Goal: Task Accomplishment & Management: Use online tool/utility

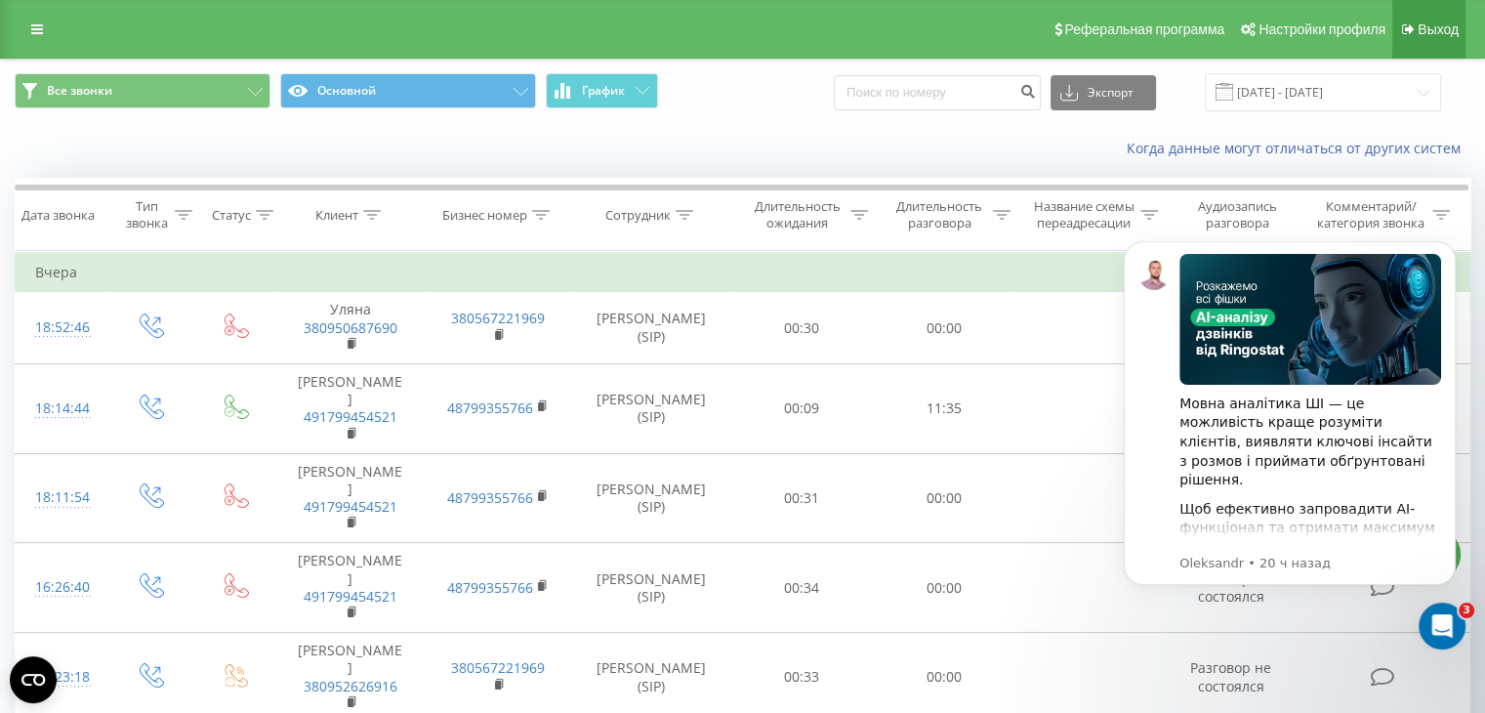
click at [1432, 21] on span "Выход" at bounding box center [1438, 29] width 41 height 16
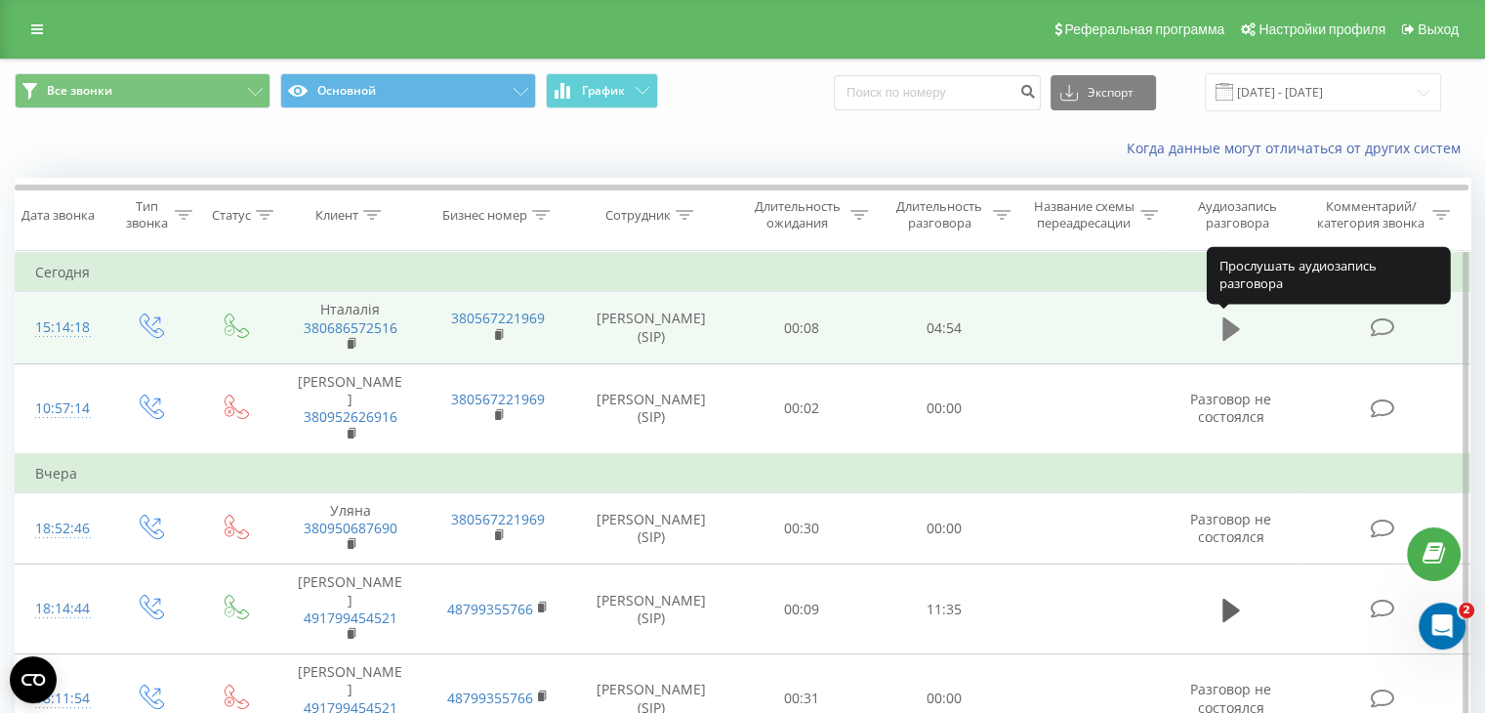
click at [1233, 317] on icon at bounding box center [1232, 328] width 18 height 27
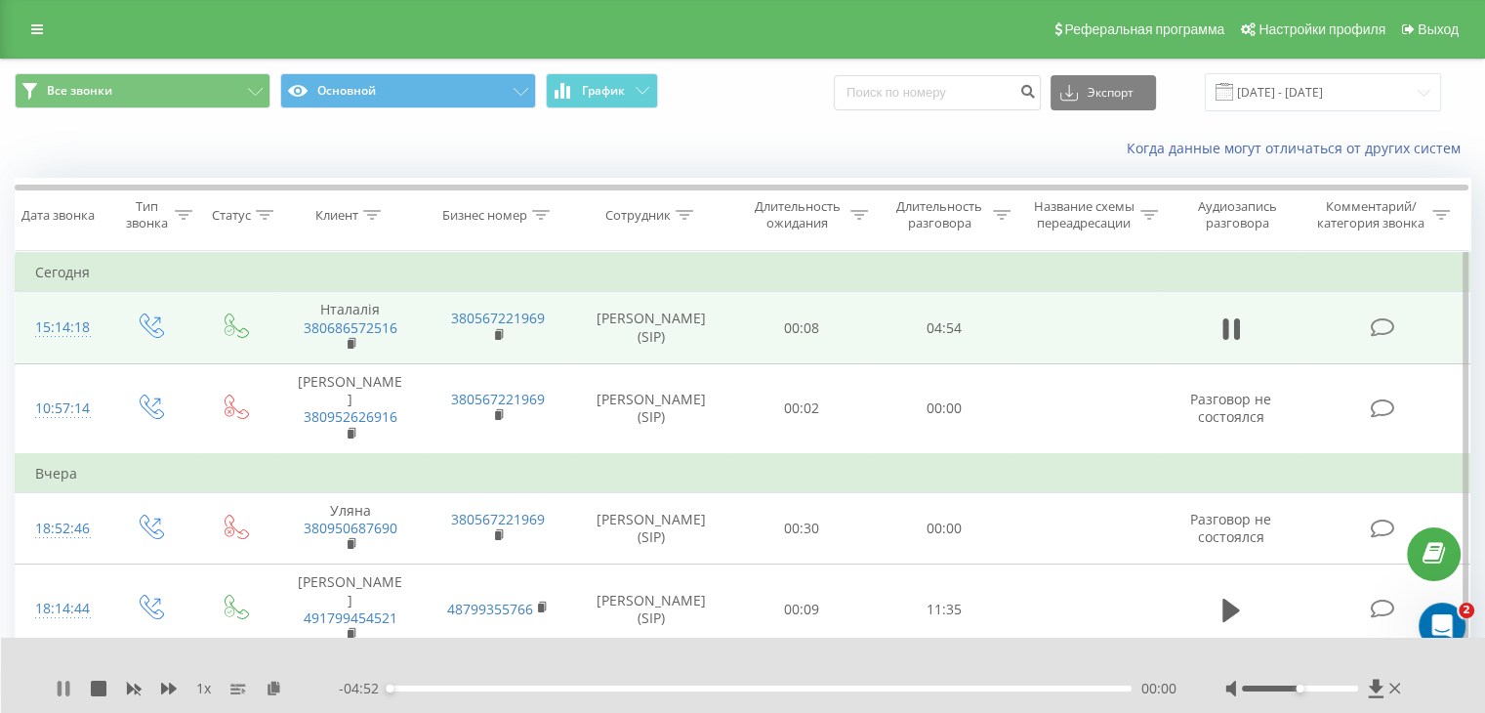
click at [68, 695] on icon at bounding box center [67, 689] width 4 height 16
click at [280, 693] on button at bounding box center [274, 689] width 16 height 16
